Goal: Task Accomplishment & Management: Complete application form

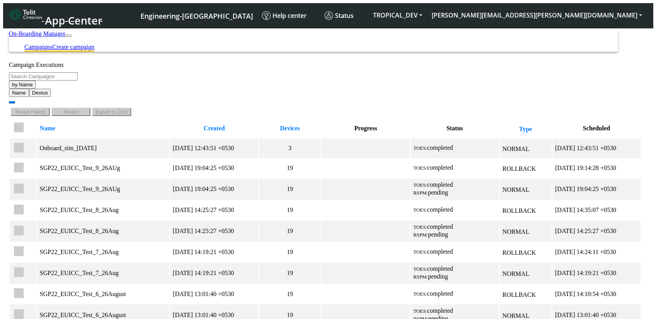
click at [94, 44] on link "Create campaign" at bounding box center [73, 47] width 42 height 7
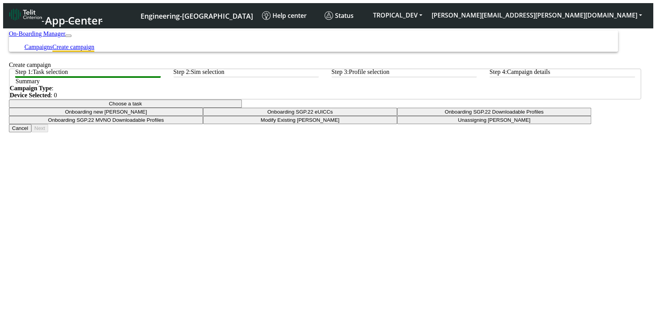
click at [242, 108] on button "Choose a task" at bounding box center [125, 103] width 233 height 8
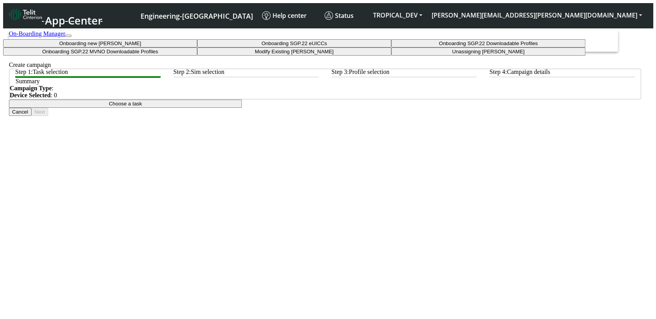
click at [294, 56] on taskiotp-dropdown "Modify Existing [PERSON_NAME]" at bounding box center [294, 51] width 194 height 8
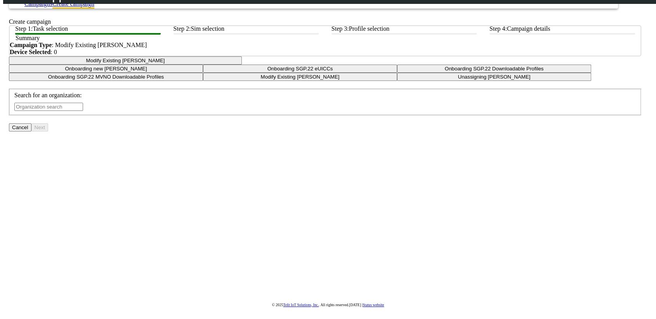
scroll to position [22, 0]
click at [83, 110] on input "text" at bounding box center [48, 106] width 69 height 8
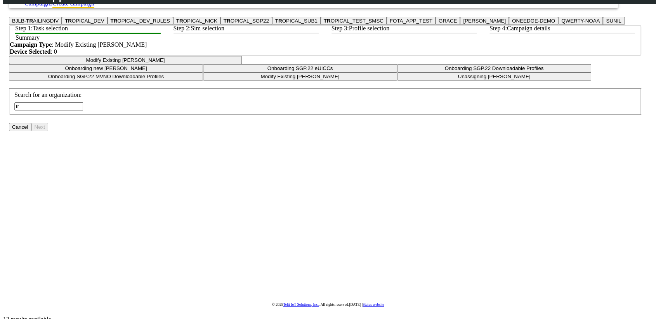
click at [108, 25] on button "TR OPICAL_DEV" at bounding box center [85, 21] width 46 height 8
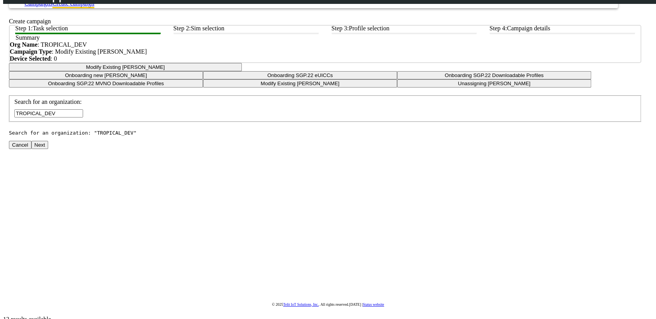
type input "TROPICAL_DEV"
click at [48, 149] on button "Next" at bounding box center [39, 145] width 17 height 8
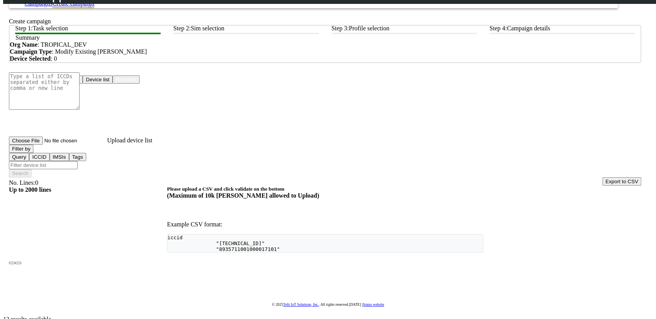
click at [113, 84] on button "Device list" at bounding box center [98, 79] width 30 height 8
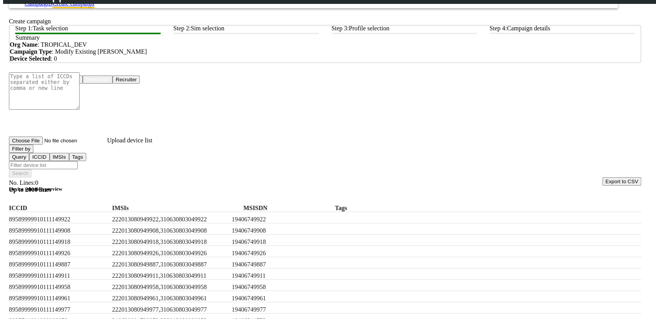
click at [33, 153] on button "Filter by" at bounding box center [21, 149] width 24 height 8
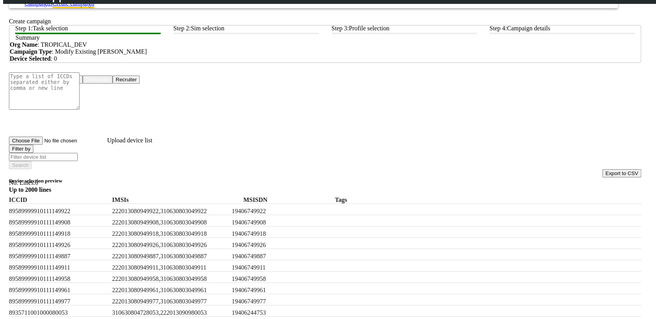
click at [54, 4] on button "IMSIs" at bounding box center [53, 0] width 19 height 8
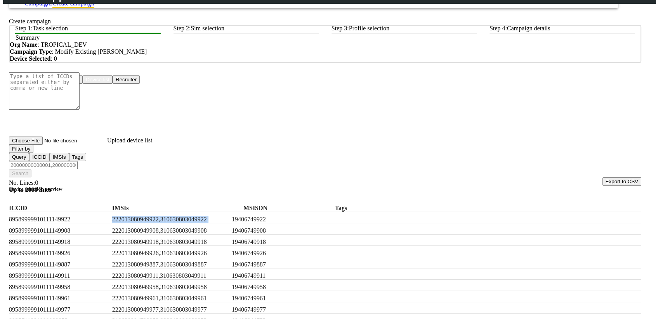
drag, startPoint x: 120, startPoint y: 207, endPoint x: 251, endPoint y: 207, distance: 130.5
click at [251, 212] on div "89589999910111149922 222013080949922,310630803049922 19406749922" at bounding box center [325, 217] width 633 height 11
copy label "222013080949922,310630803049922"
click at [78, 161] on input "Filter device list" at bounding box center [43, 165] width 69 height 8
paste input "222013080949922,310630803049922"
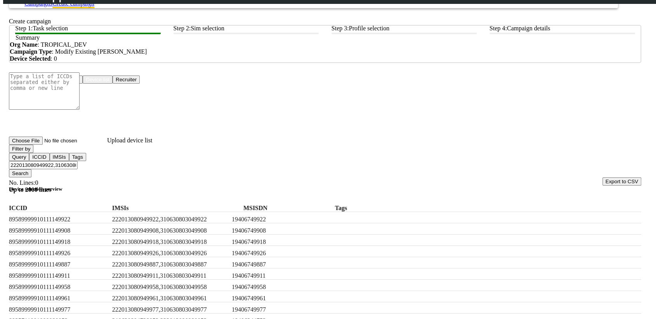
type input "222013080949922,310630803049922"
click at [31, 169] on button "Search" at bounding box center [20, 173] width 23 height 8
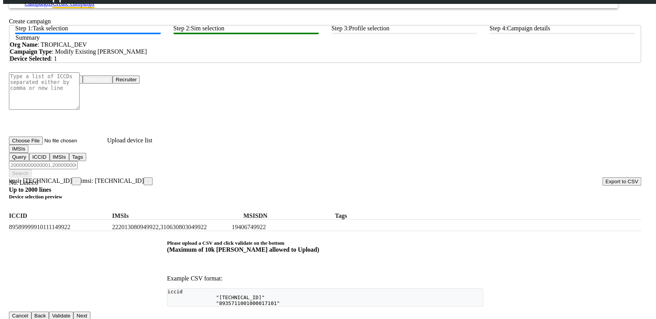
click at [78, 178] on span "×" at bounding box center [76, 180] width 3 height 5
click at [78, 161] on input "Filter device list" at bounding box center [43, 165] width 69 height 8
paste input "222013080949922,310630803049922"
type input "222013080949922,310630803049922"
click at [31, 169] on button "Search" at bounding box center [20, 173] width 23 height 8
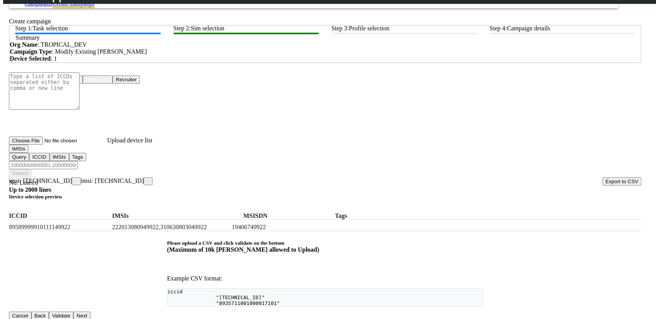
click at [147, 178] on span "×" at bounding box center [148, 180] width 3 height 5
click at [28, 153] on button "IMSIs" at bounding box center [18, 149] width 19 height 8
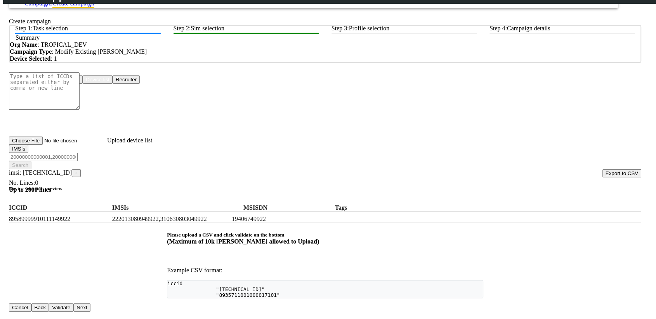
click at [63, 4] on button "Tags" at bounding box center [71, 0] width 17 height 8
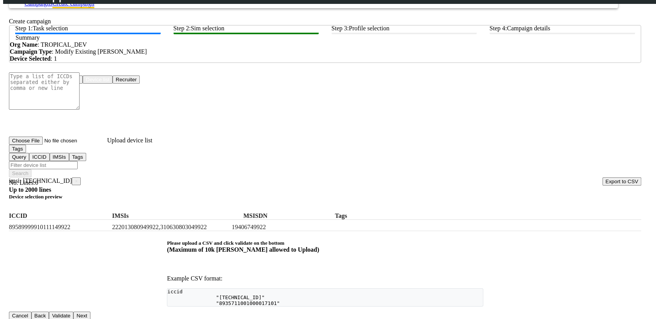
click at [78, 178] on span "×" at bounding box center [76, 180] width 3 height 5
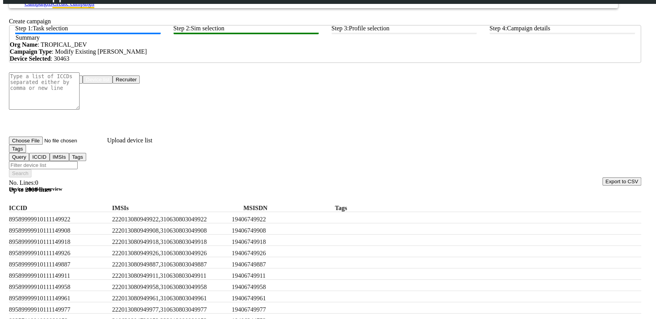
drag, startPoint x: 123, startPoint y: 179, endPoint x: 85, endPoint y: 183, distance: 38.6
click at [84, 200] on div "ICCID IMSIs MSISDN Tags" at bounding box center [325, 205] width 633 height 11
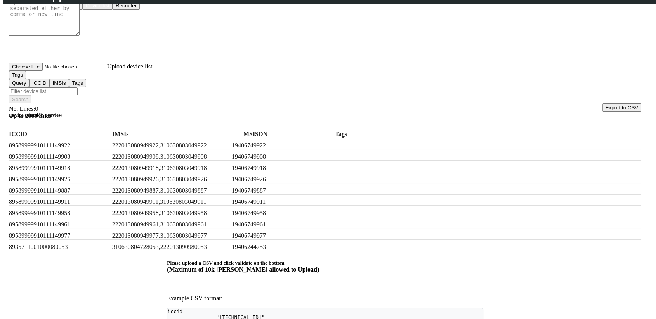
checkbox input "true"
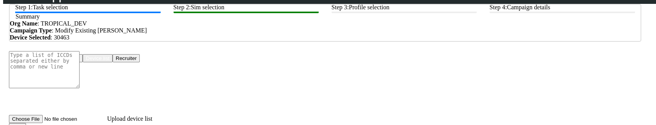
scroll to position [129, 0]
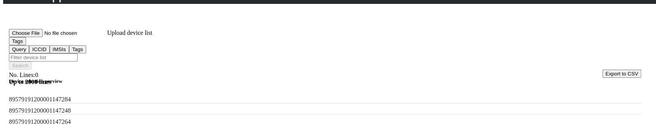
click at [78, 55] on input "Filter device list" at bounding box center [43, 58] width 69 height 8
paste input "test1"
type input "test1,test2"
click at [31, 62] on button "Search" at bounding box center [20, 66] width 23 height 8
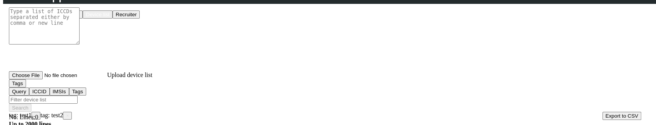
scroll to position [86, 0]
click at [37, 114] on span "×" at bounding box center [36, 116] width 3 height 5
click at [78, 97] on input "Filter device list" at bounding box center [43, 101] width 69 height 8
paste input "test1"
type input "test1"
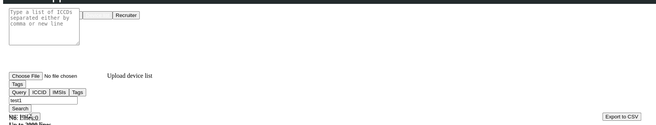
click at [31, 105] on button "Search" at bounding box center [20, 109] width 23 height 8
click at [26, 89] on button "Tags" at bounding box center [17, 84] width 17 height 8
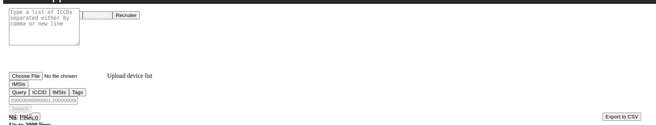
click at [37, 114] on span "×" at bounding box center [36, 116] width 3 height 5
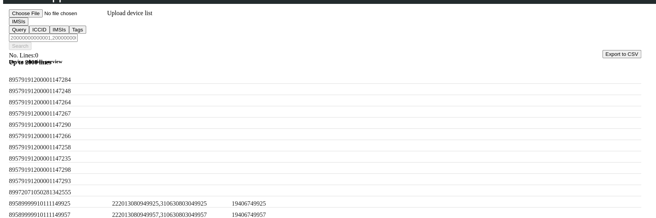
scroll to position [196, 0]
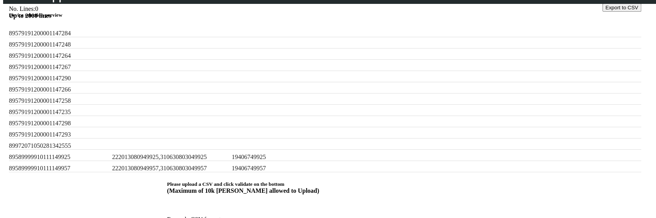
drag, startPoint x: 241, startPoint y: 149, endPoint x: 117, endPoint y: 144, distance: 123.6
click at [117, 161] on div "89589999910111149957 222013080949957,310630803049957 19406749957" at bounding box center [325, 166] width 633 height 11
copy div "222013080949957,310630803049957"
drag, startPoint x: 125, startPoint y: 130, endPoint x: 247, endPoint y: 130, distance: 122.0
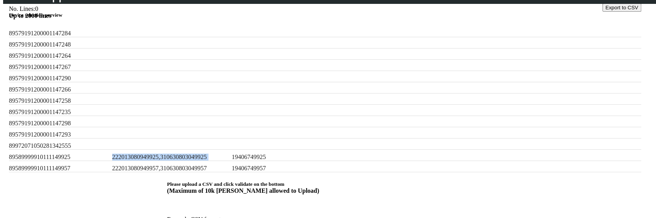
click at [247, 150] on div "89589999910111149925 222013080949925,310630803049925 19406749925" at bounding box center [325, 155] width 633 height 11
copy label "222013080949925,310630803049925"
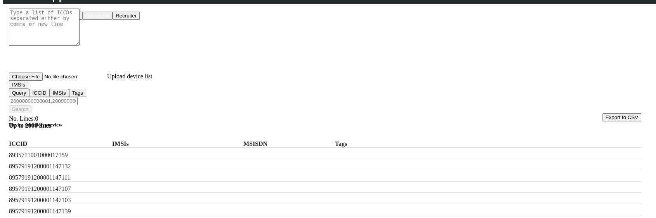
scroll to position [86, 0]
click at [78, 97] on input "Filter device list" at bounding box center [43, 101] width 69 height 8
paste input "222013080949957,310630803049957,222013080949925,310630803049925"
type input "222013080949957,310630803049957,222013080949925,310630803049925"
click at [31, 105] on button "Search" at bounding box center [20, 109] width 23 height 8
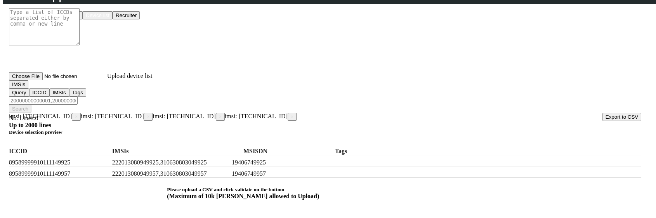
click at [148, 114] on span "×" at bounding box center [148, 116] width 3 height 5
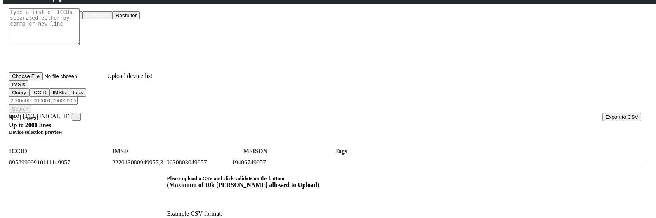
click at [81, 113] on app-search-filters "imsi: [TECHNICAL_ID] ×" at bounding box center [45, 116] width 72 height 7
click at [78, 114] on span "×" at bounding box center [76, 116] width 3 height 5
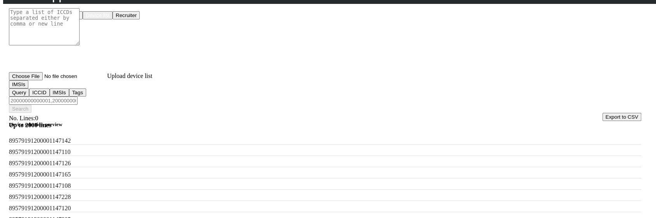
scroll to position [172, 0]
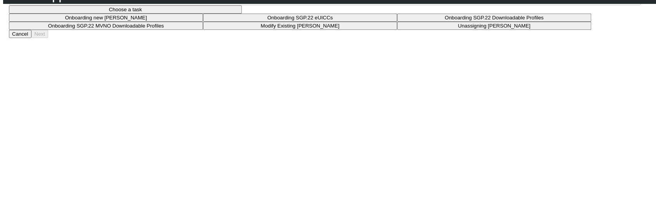
scroll to position [86, 0]
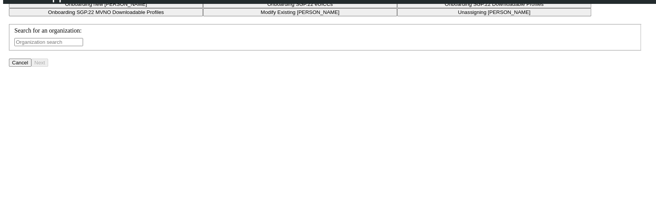
click at [83, 46] on input "text" at bounding box center [48, 42] width 69 height 8
type input "TROPICAL_DEV"
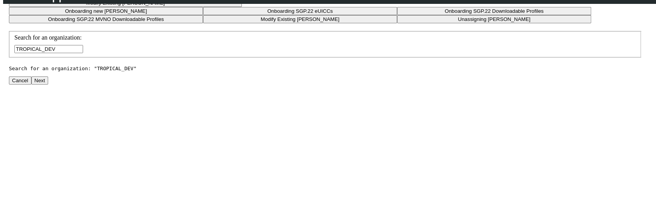
click at [48, 85] on button "Next" at bounding box center [39, 81] width 17 height 8
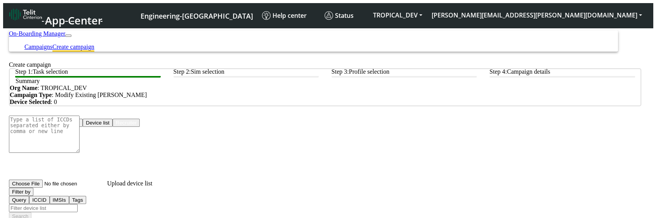
click at [113, 127] on button "Device list" at bounding box center [98, 123] width 30 height 8
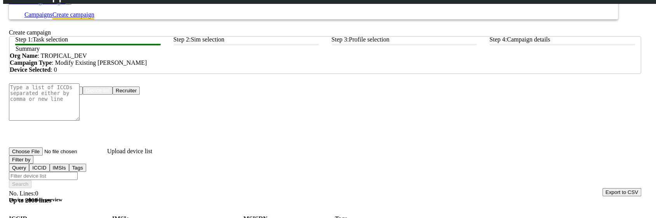
scroll to position [86, 0]
